Goal: Task Accomplishment & Management: Manage account settings

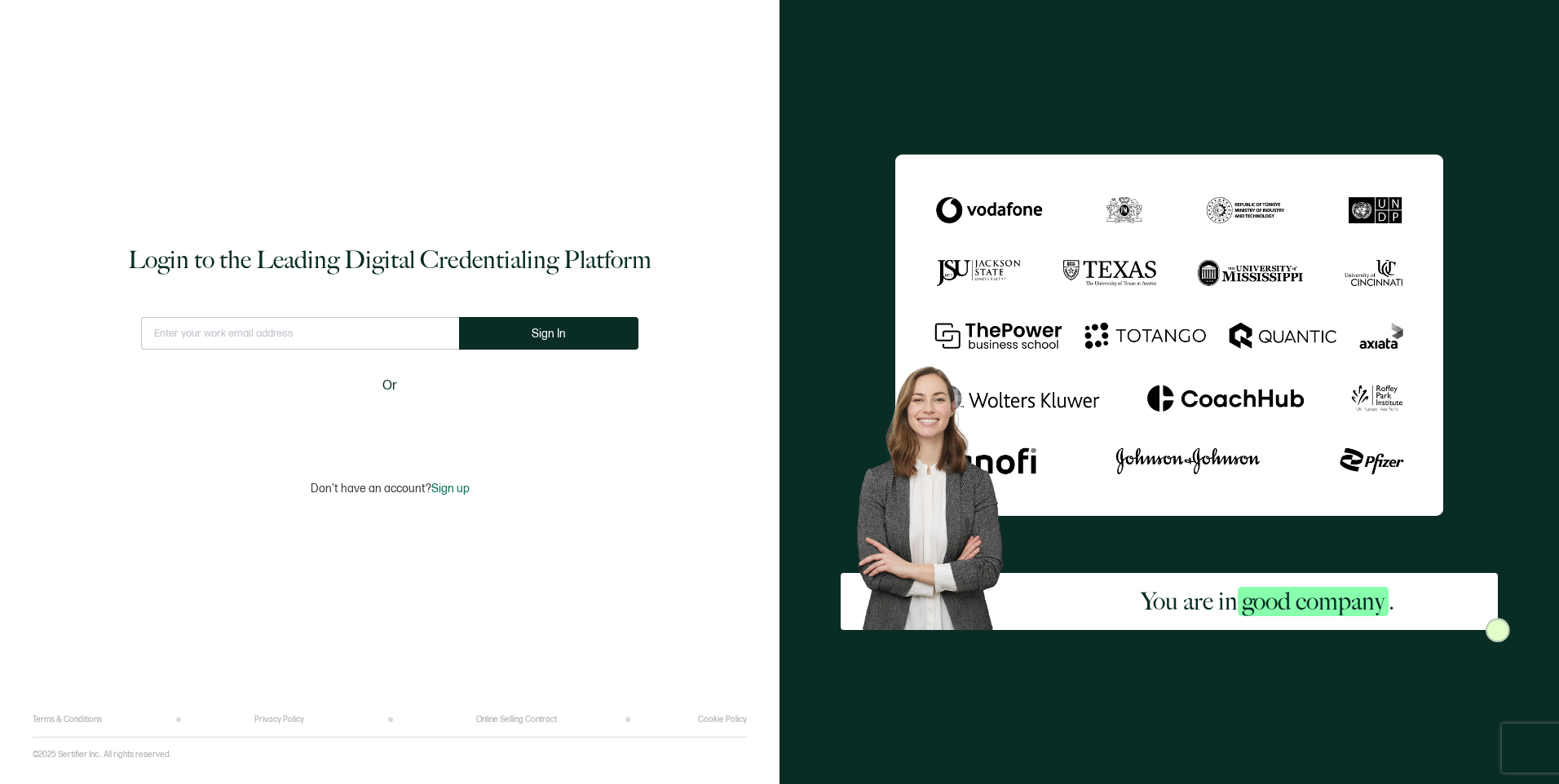
click at [380, 318] on input "text" at bounding box center [299, 333] width 318 height 32
type input "[EMAIL_ADDRESS][DOMAIN_NAME]"
click at [552, 346] on button "Sign In" at bounding box center [548, 333] width 179 height 32
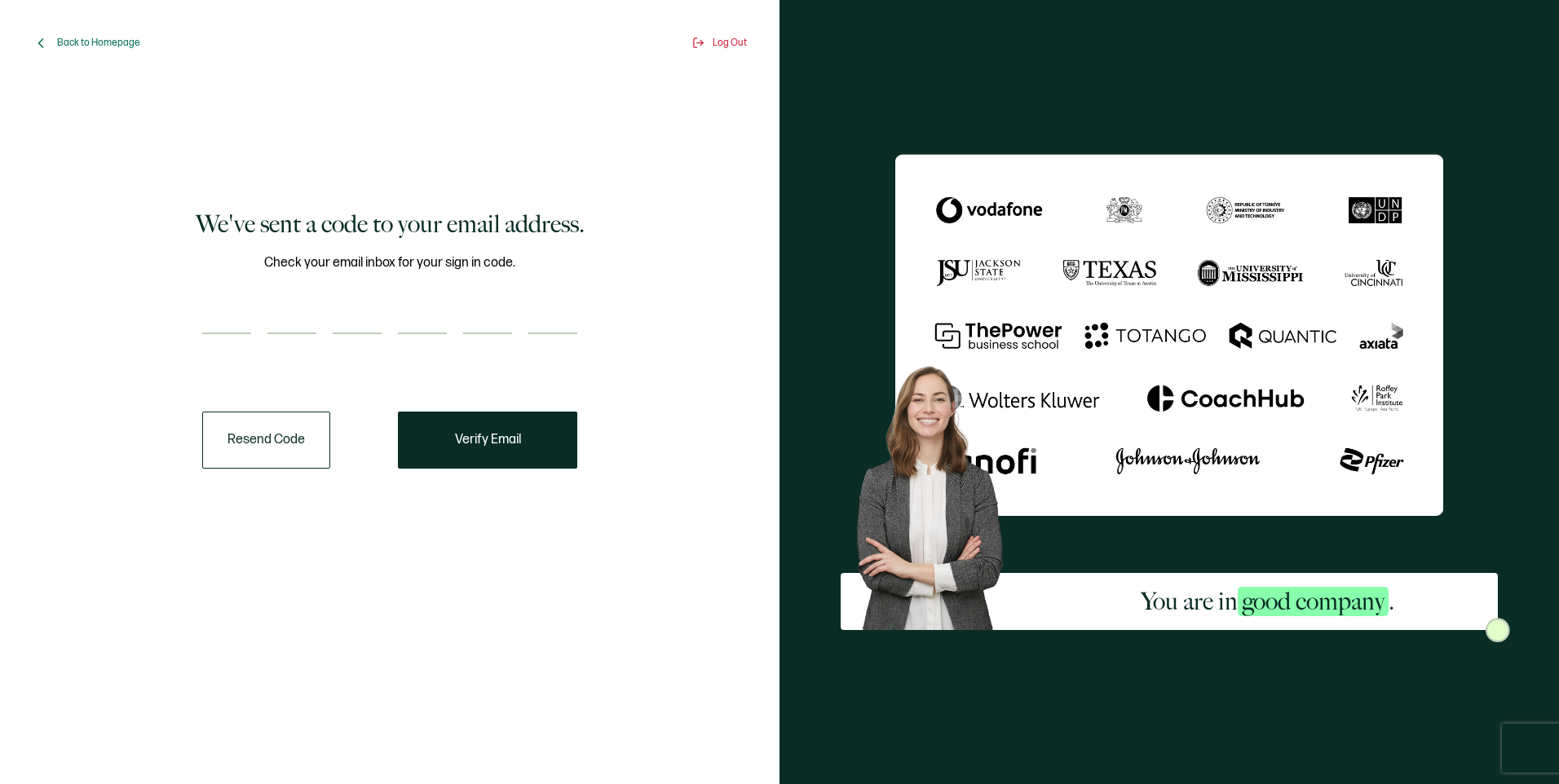
click at [240, 317] on input "number" at bounding box center [226, 318] width 49 height 32
click at [243, 315] on input "number" at bounding box center [226, 318] width 49 height 32
paste input "3"
type input "3"
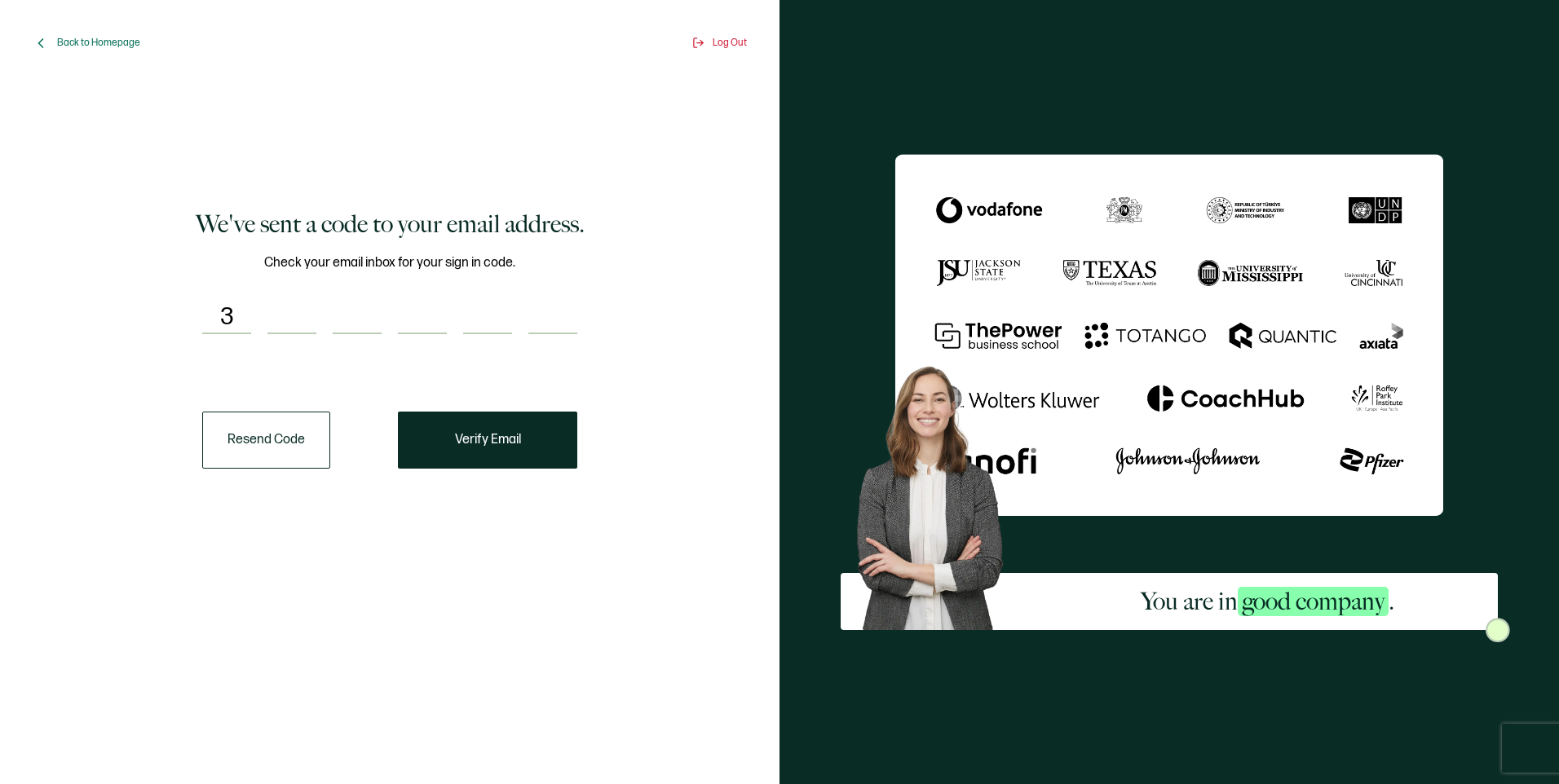
type input "8"
type input "7"
type input "8"
type input "0"
click at [490, 429] on button "Verify Email" at bounding box center [487, 440] width 179 height 57
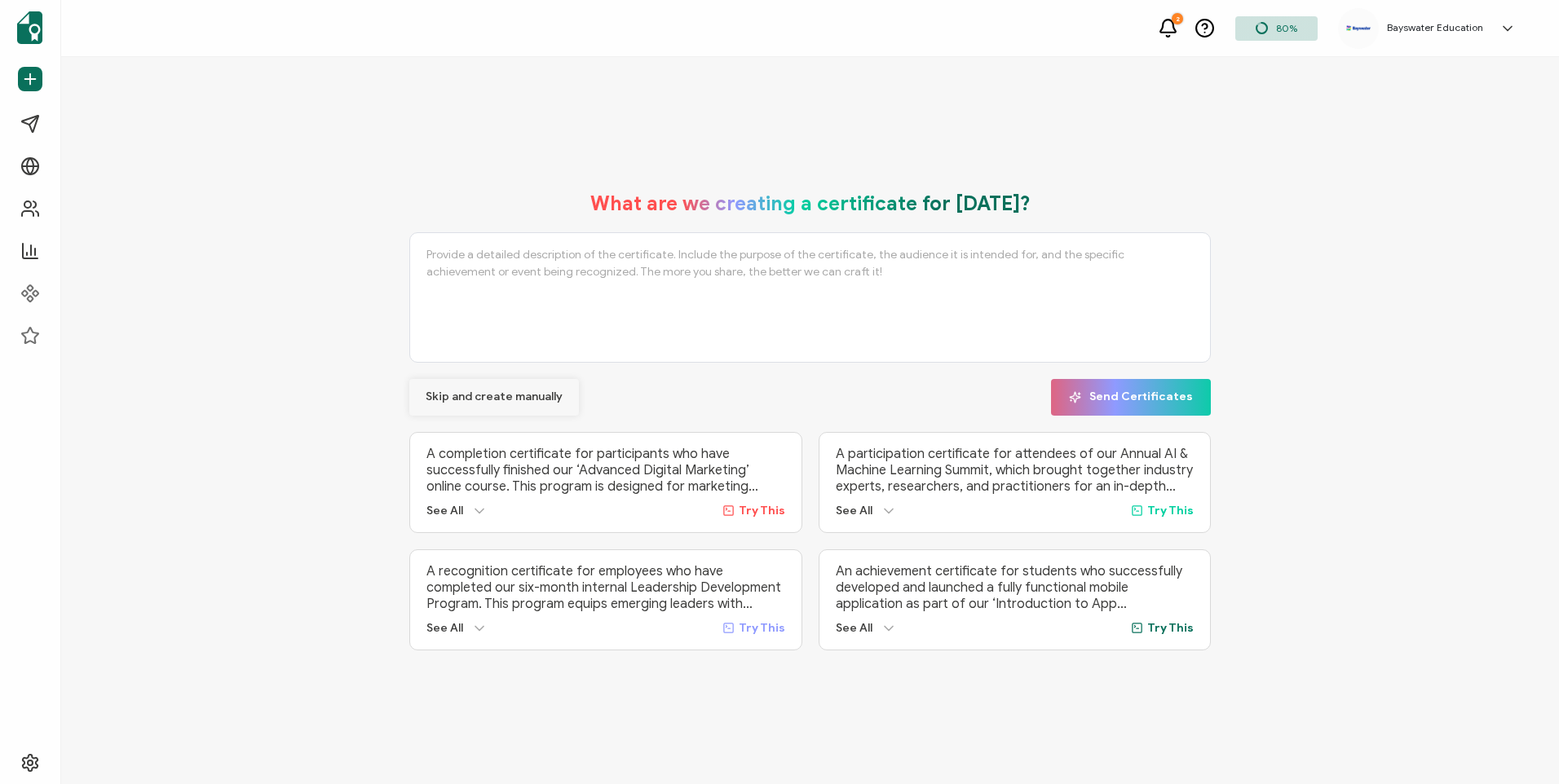
click at [505, 404] on button "Skip and create manually" at bounding box center [494, 397] width 170 height 37
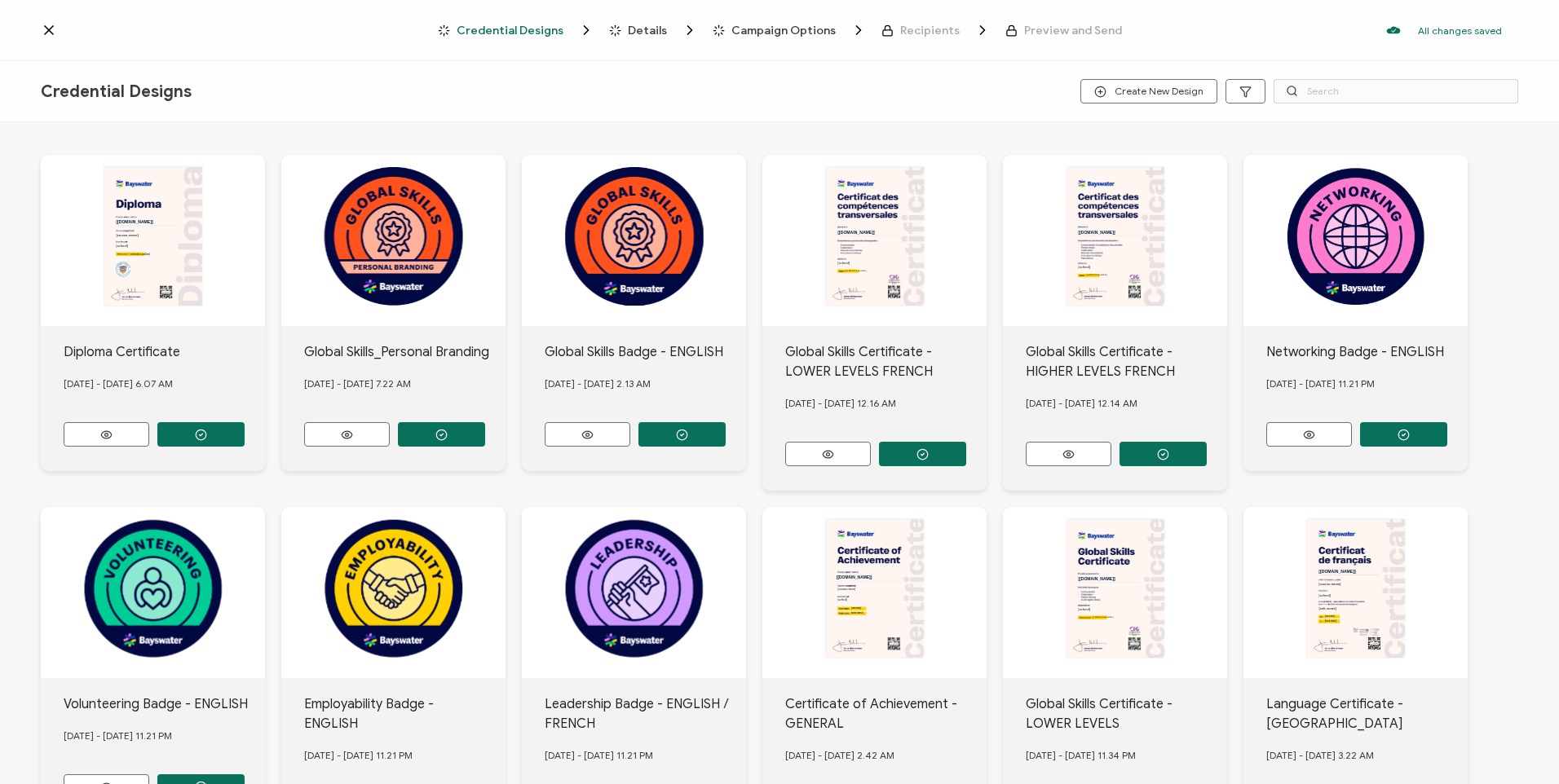
click at [54, 31] on icon at bounding box center [49, 30] width 16 height 16
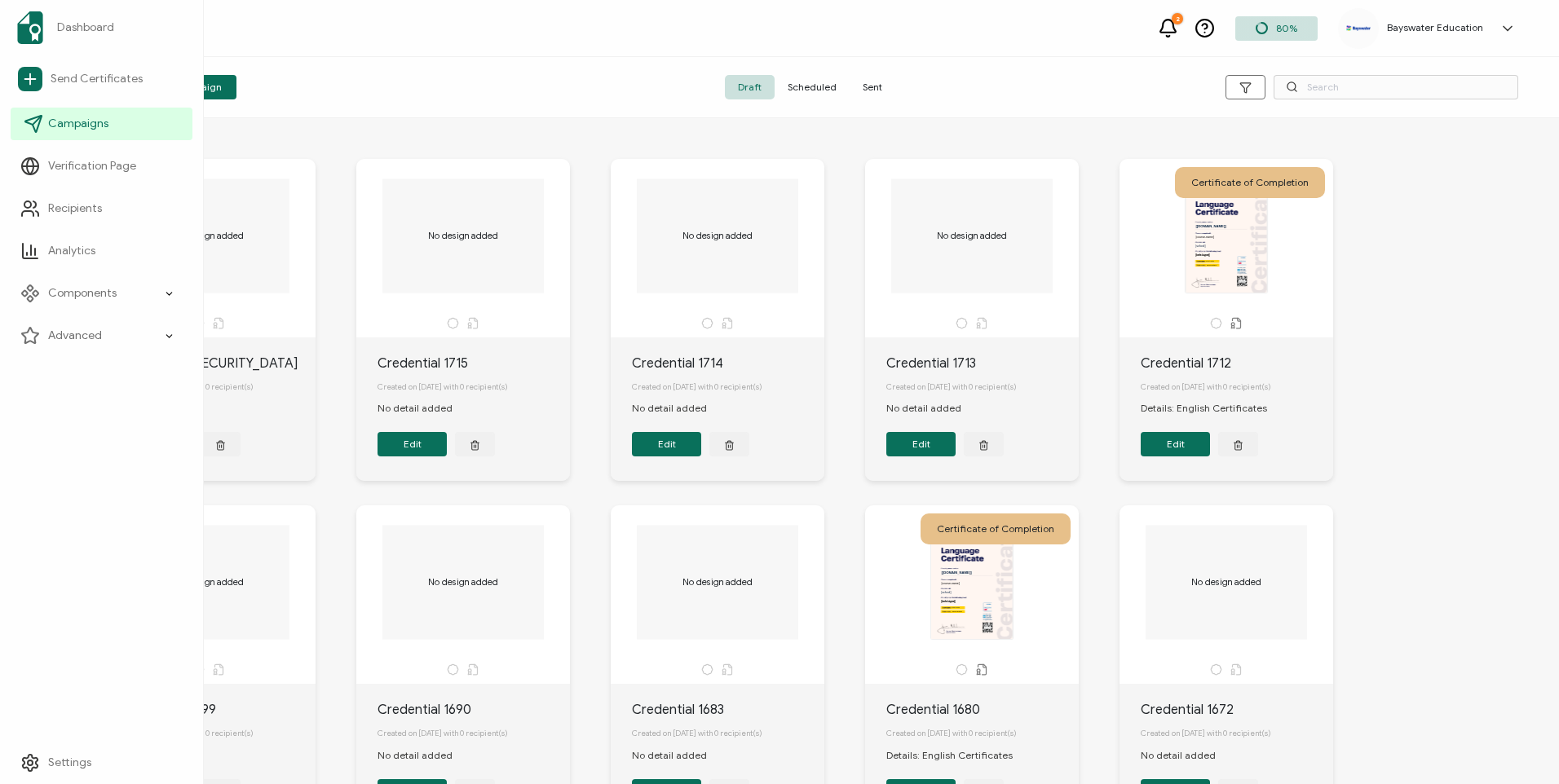
click at [78, 132] on link "Campaigns" at bounding box center [102, 123] width 182 height 32
click at [101, 207] on span "Recipients" at bounding box center [75, 208] width 54 height 16
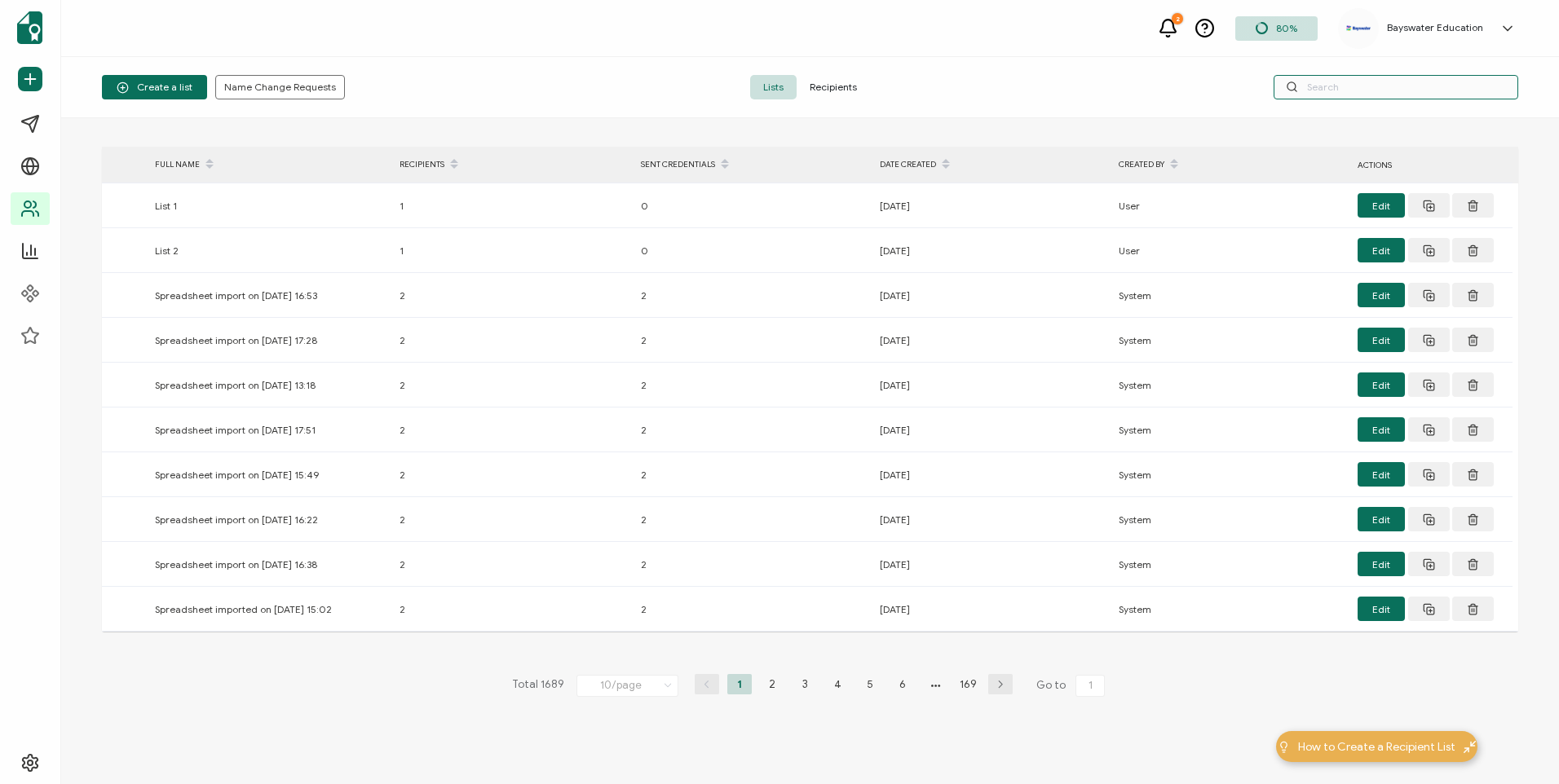
click at [1368, 90] on input "text" at bounding box center [1395, 87] width 244 height 24
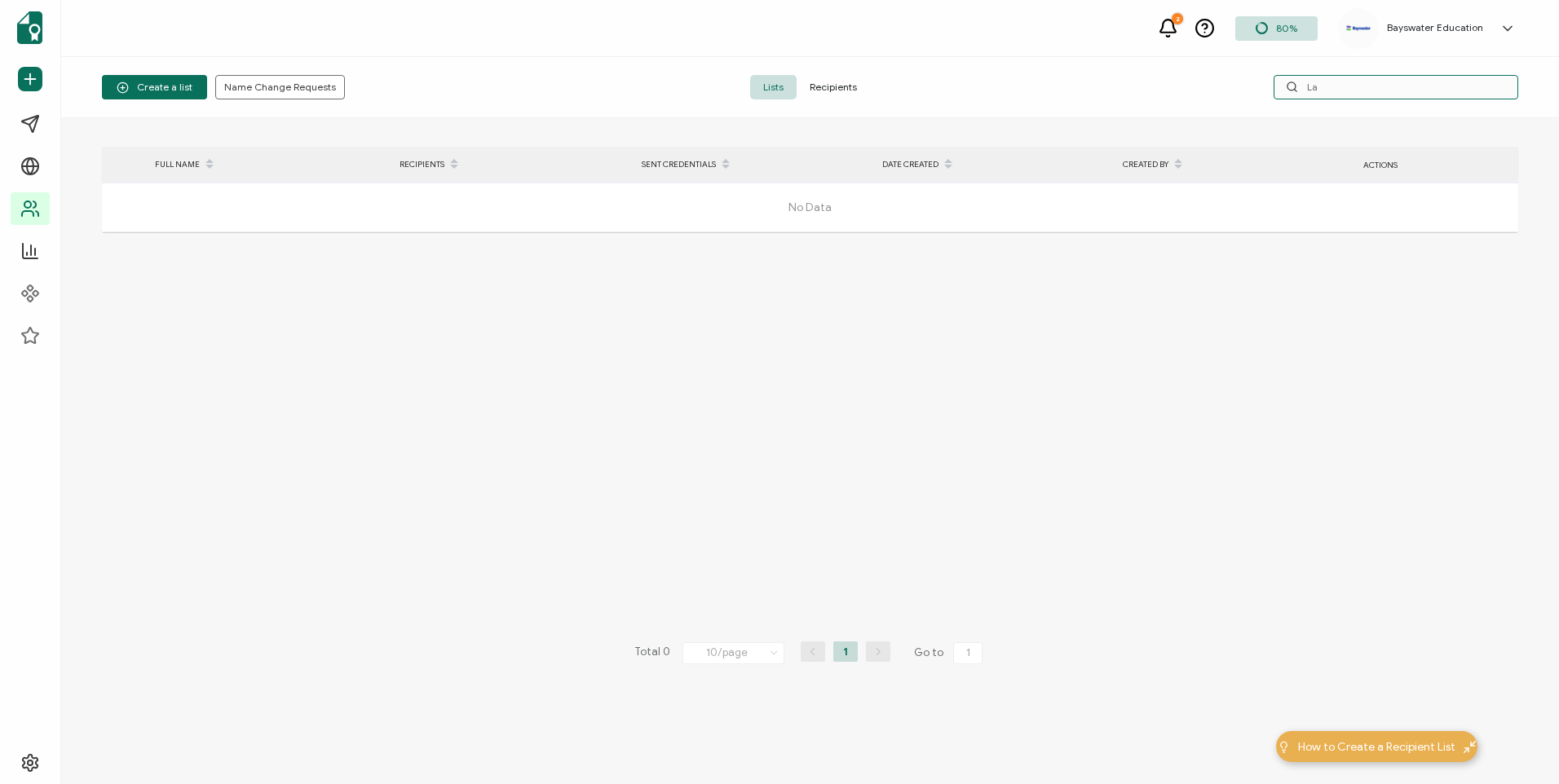
type input "L"
type input "Lai"
click at [814, 97] on span "Recipients" at bounding box center [832, 87] width 73 height 24
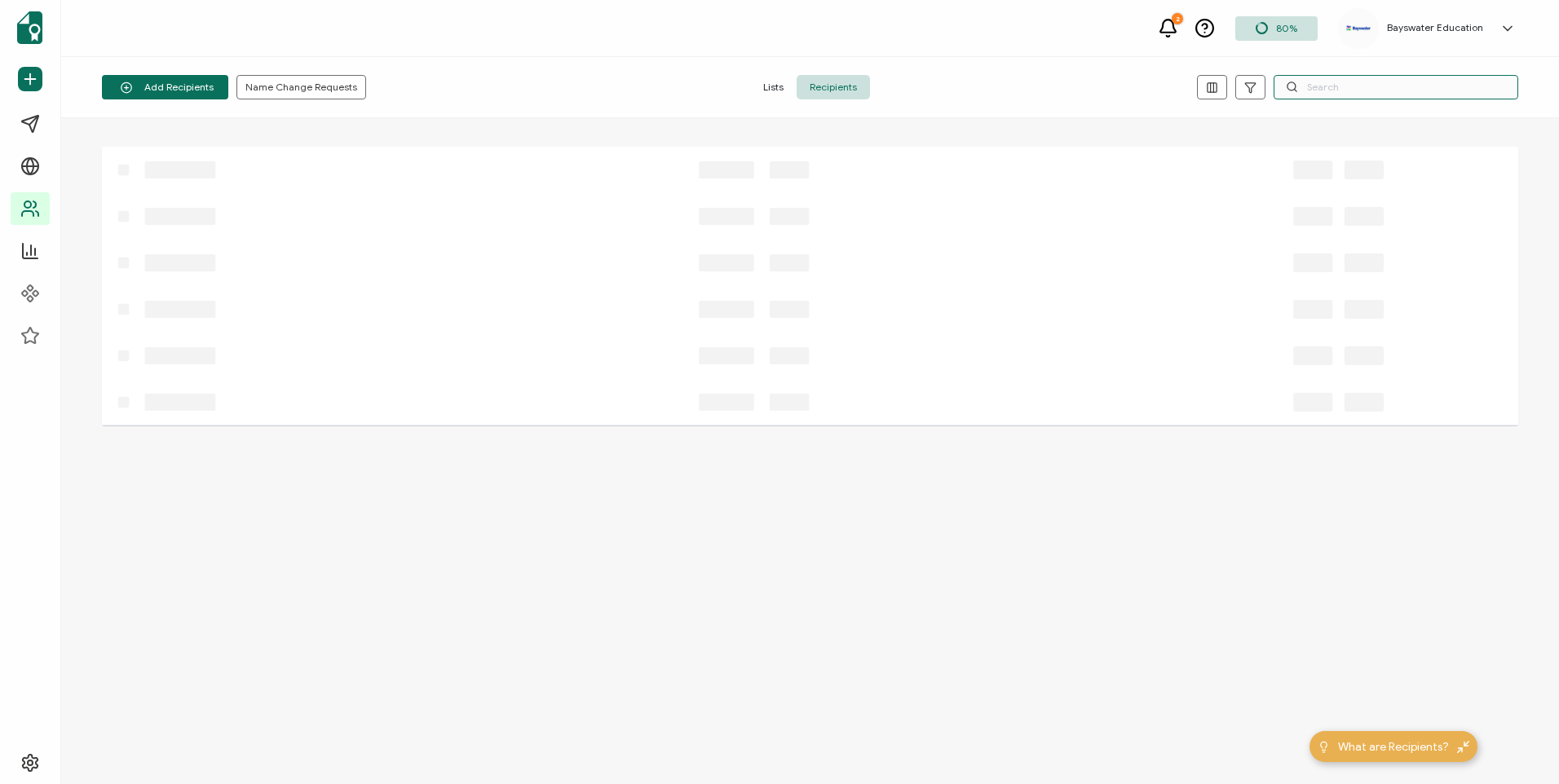
click at [1310, 89] on input "text" at bounding box center [1395, 87] width 244 height 24
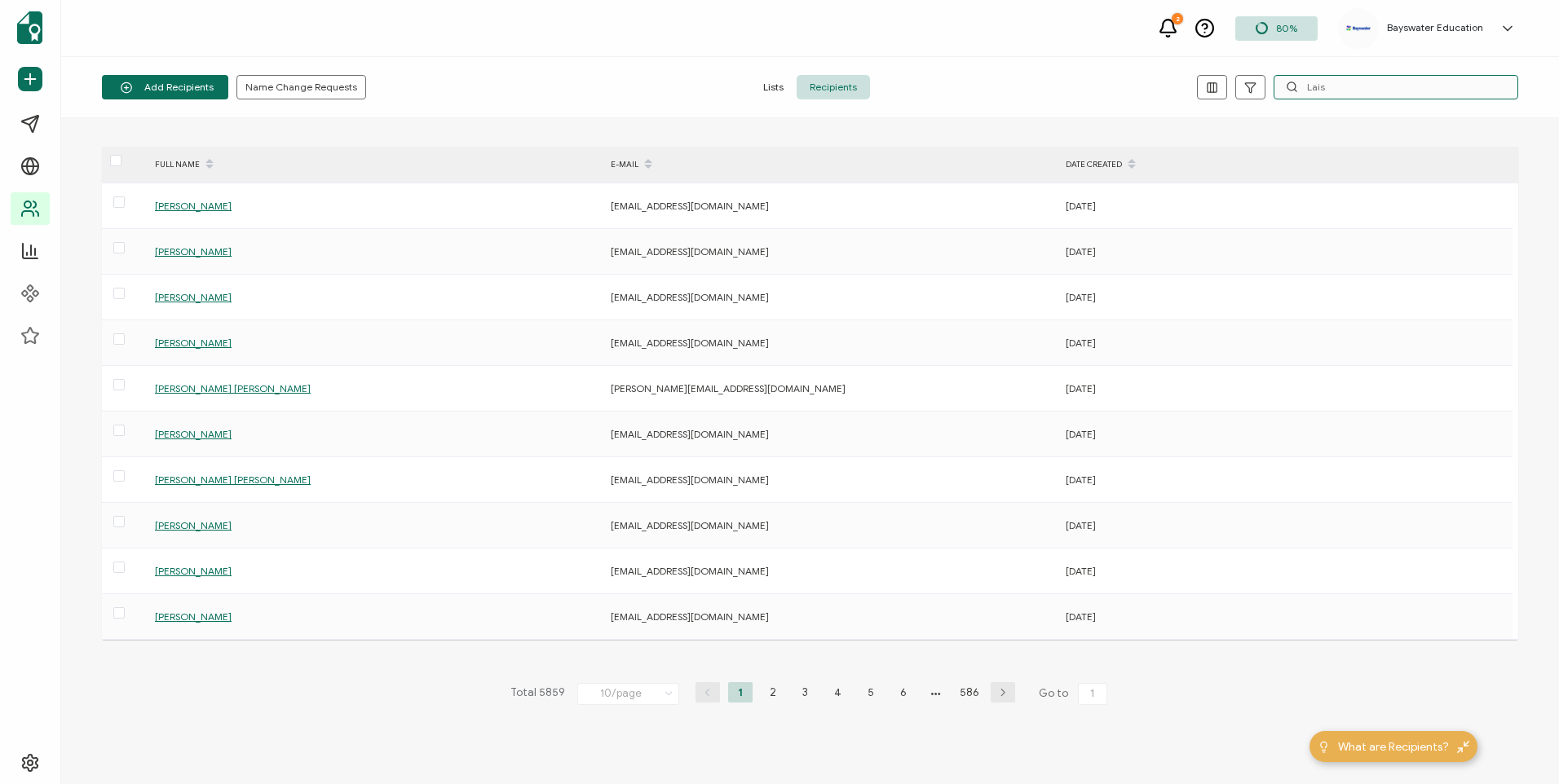
type input "Lais"
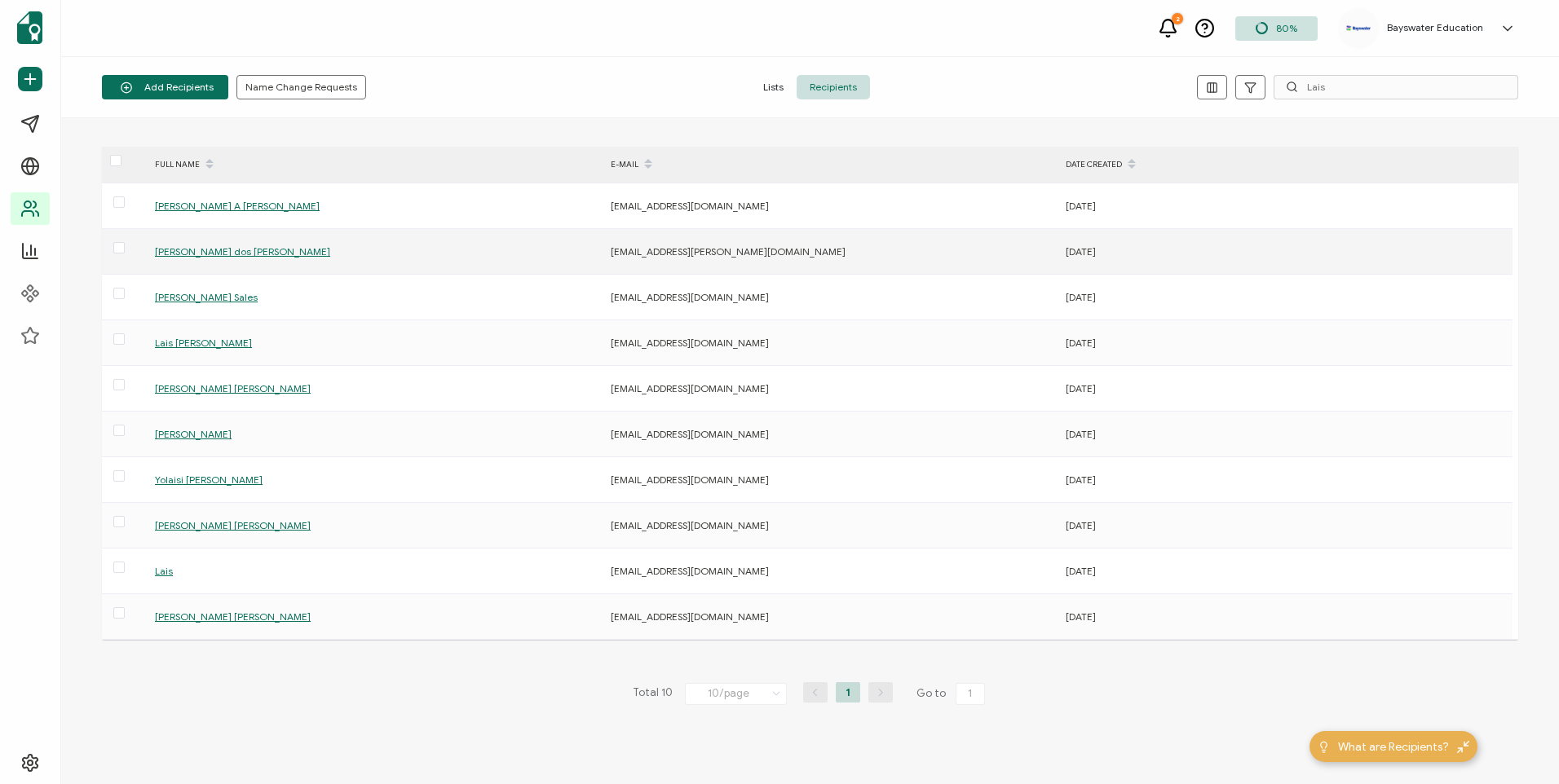
click at [239, 254] on span "[PERSON_NAME] dos [PERSON_NAME]" at bounding box center [243, 251] width 175 height 13
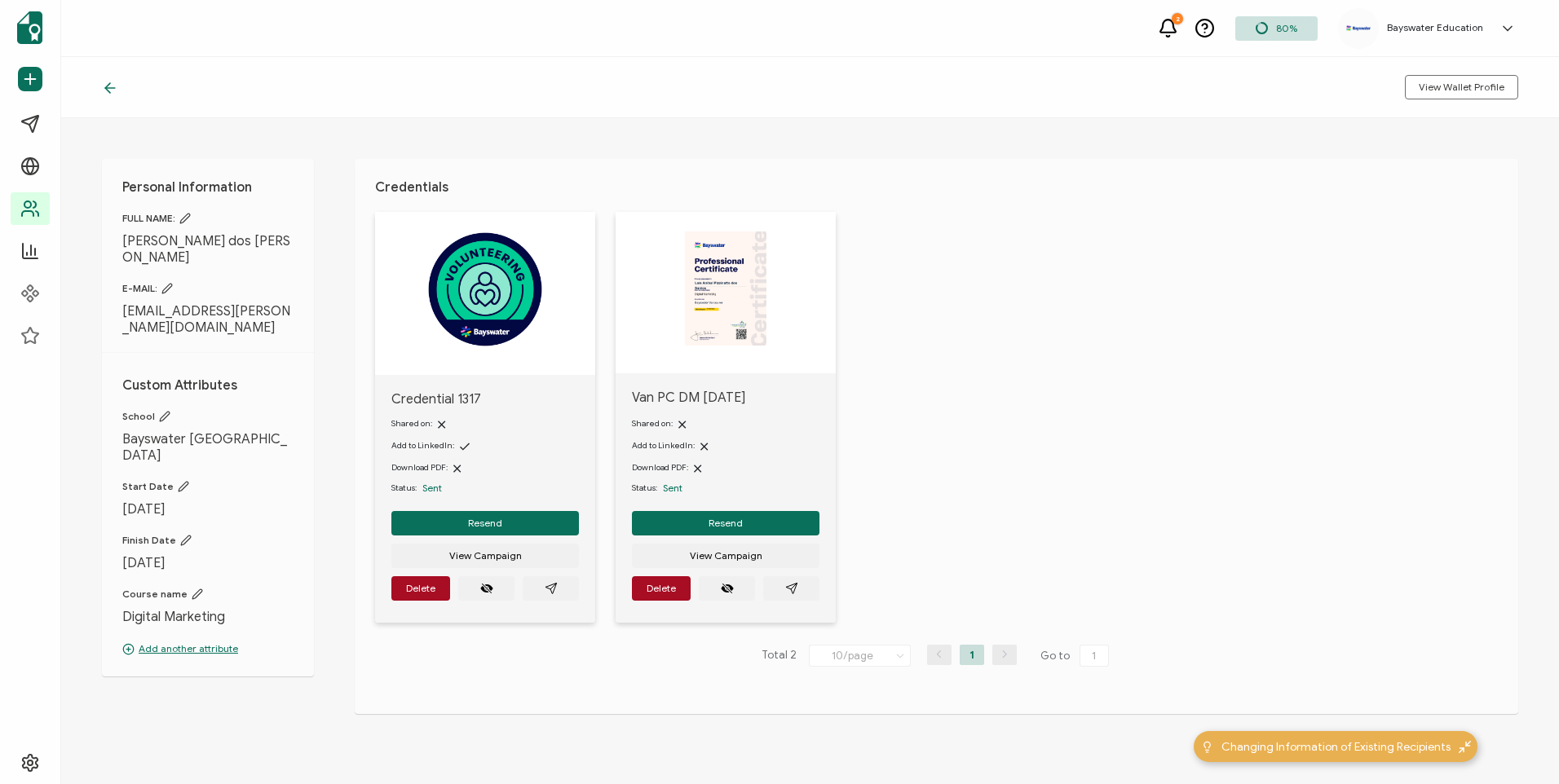
click at [184, 223] on icon at bounding box center [185, 218] width 10 height 10
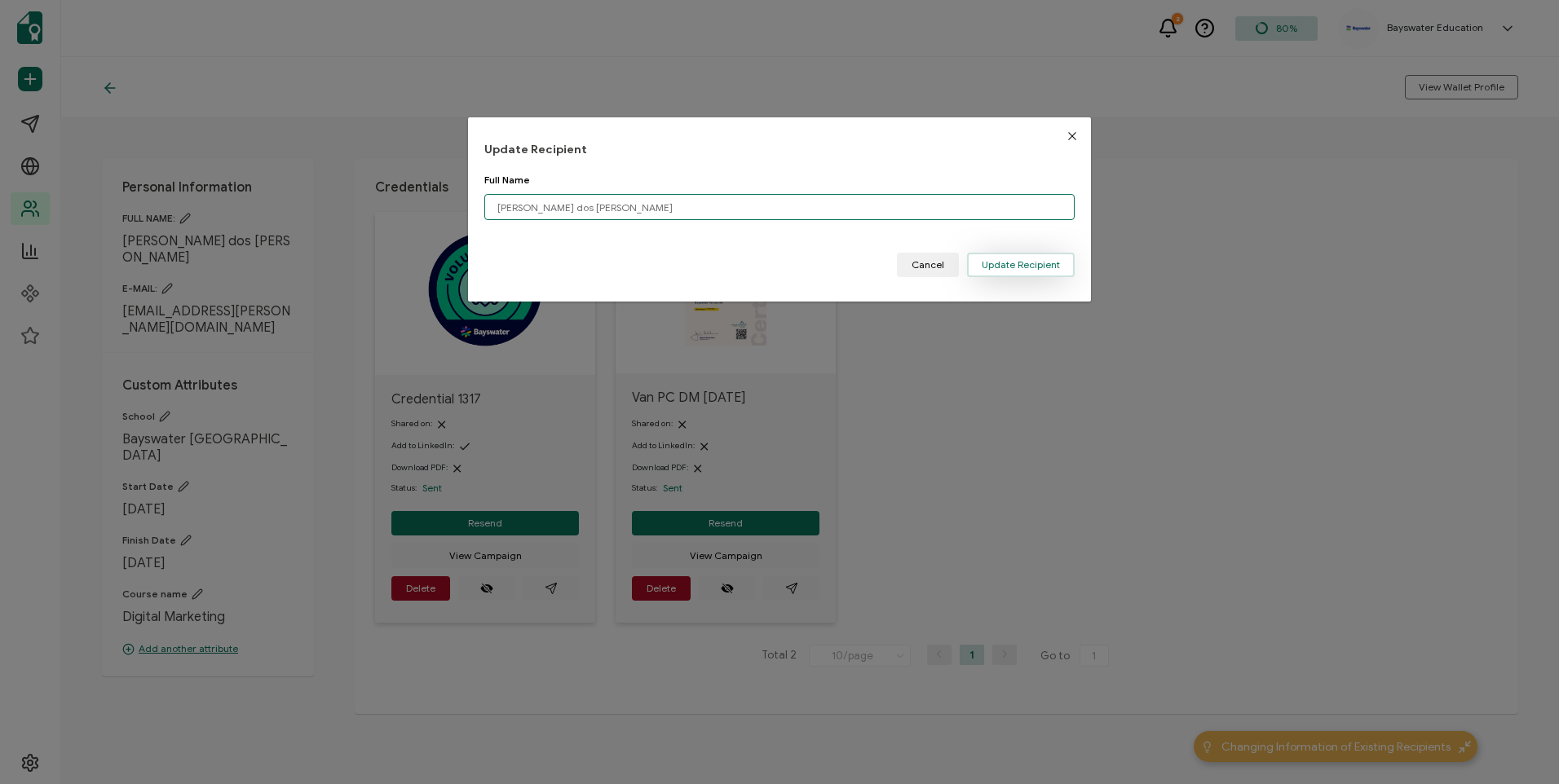
type input "[PERSON_NAME] dos [PERSON_NAME]"
click at [1041, 263] on span "Update Recipient" at bounding box center [1021, 264] width 78 height 10
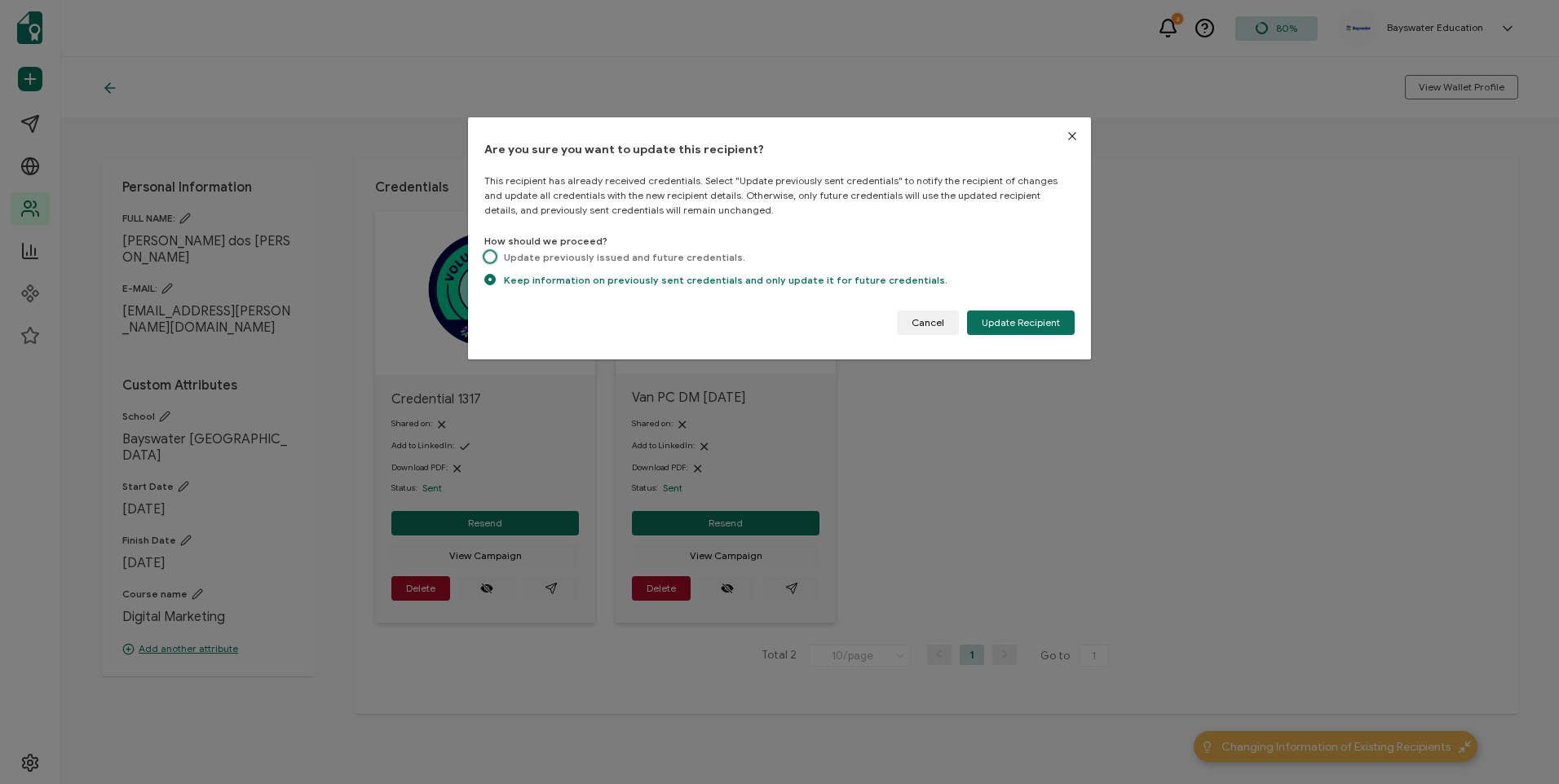
click at [627, 260] on span "Update previously issued and future credentials." at bounding box center [620, 257] width 250 height 13
click at [496, 260] on input "Update previously issued and future credentials." at bounding box center [490, 257] width 12 height 14
radio input "true"
radio input "false"
click at [1015, 330] on button "Update Recipient" at bounding box center [1020, 322] width 107 height 24
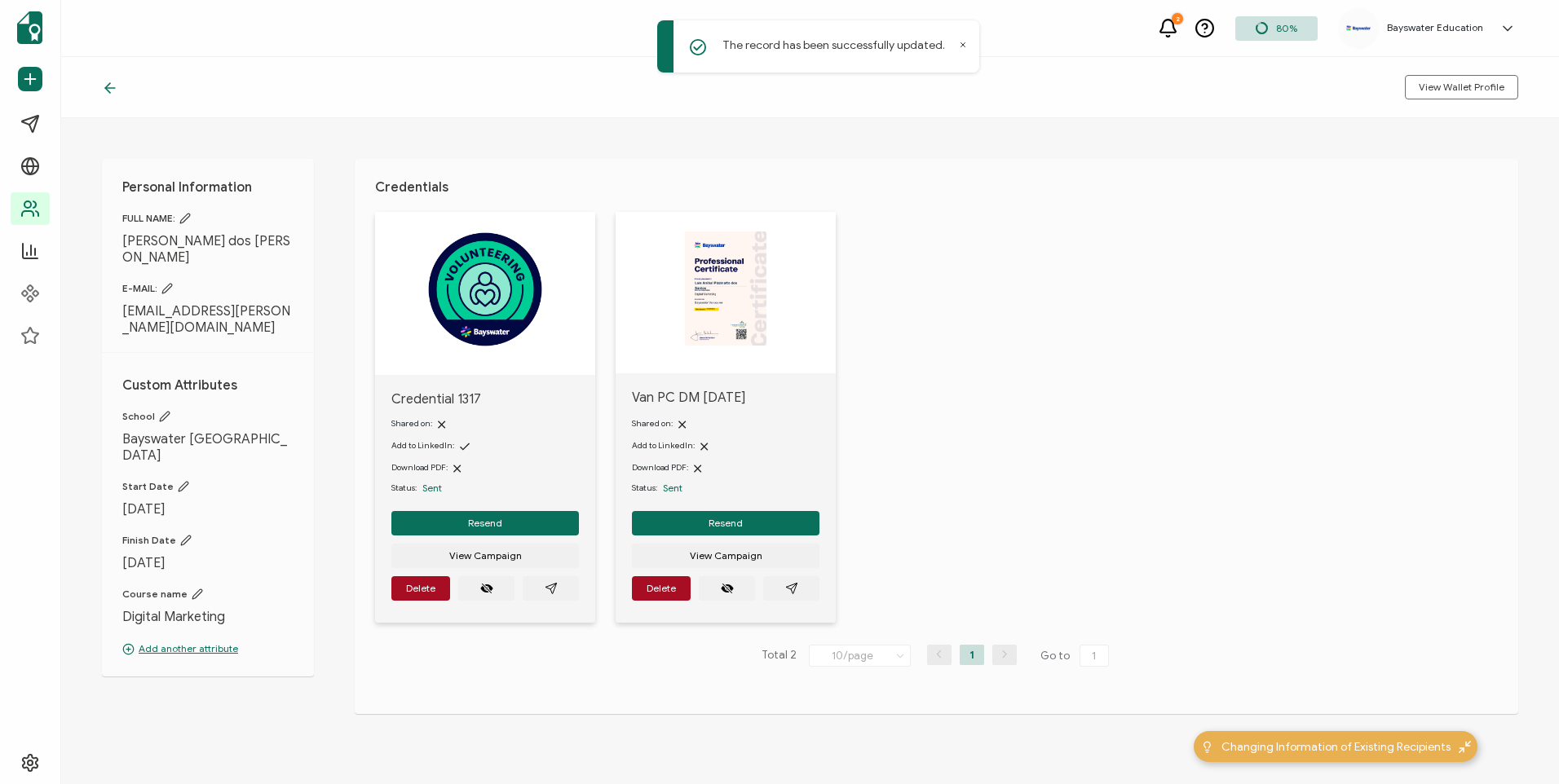
click at [1009, 153] on div "Personal Information FULL NAME: [PERSON_NAME] dos [PERSON_NAME] E-MAIL: [EMAIL_…" at bounding box center [810, 451] width 1498 height 666
